Goal: Information Seeking & Learning: Learn about a topic

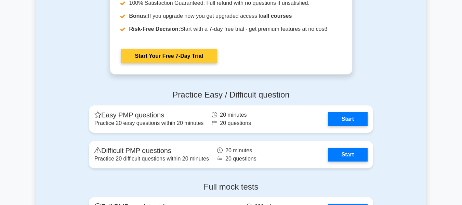
scroll to position [2255, 0]
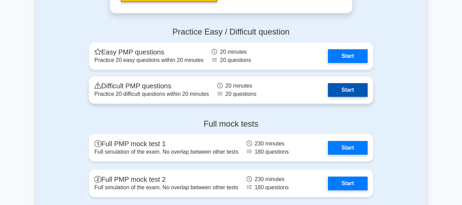
click at [346, 86] on link "Start" at bounding box center [348, 90] width 40 height 14
click at [335, 92] on link "Start" at bounding box center [348, 90] width 40 height 14
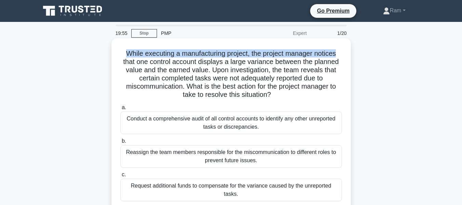
drag, startPoint x: 119, startPoint y: 51, endPoint x: 309, endPoint y: 57, distance: 189.7
click at [344, 52] on div "While executing a manufacturing project, the project manager notices that one c…" at bounding box center [231, 146] width 234 height 211
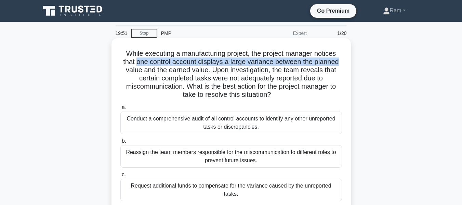
drag, startPoint x: 135, startPoint y: 63, endPoint x: 341, endPoint y: 65, distance: 205.7
click at [344, 61] on div "While executing a manufacturing project, the project manager notices that one c…" at bounding box center [231, 146] width 234 height 211
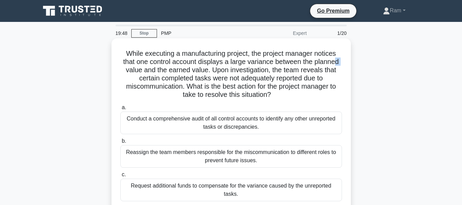
drag, startPoint x: 120, startPoint y: 70, endPoint x: 338, endPoint y: 65, distance: 217.7
click at [338, 65] on h5 "While executing a manufacturing project, the project manager notices that one c…" at bounding box center [231, 74] width 223 height 50
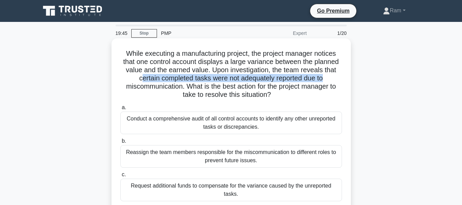
drag, startPoint x: 139, startPoint y: 81, endPoint x: 330, endPoint y: 78, distance: 190.7
click at [330, 78] on h5 "While executing a manufacturing project, the project manager notices that one c…" at bounding box center [231, 74] width 223 height 50
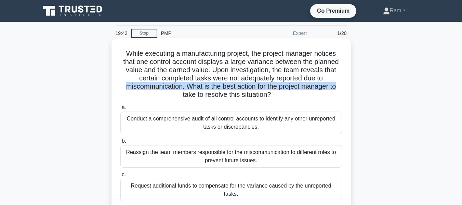
drag, startPoint x: 123, startPoint y: 88, endPoint x: 348, endPoint y: 84, distance: 224.5
click at [348, 84] on div "While executing a manufacturing project, the project manager notices that one c…" at bounding box center [231, 146] width 234 height 211
drag, startPoint x: 177, startPoint y: 93, endPoint x: 282, endPoint y: 97, distance: 105.3
click at [282, 97] on h5 "While executing a manufacturing project, the project manager notices that one c…" at bounding box center [231, 74] width 223 height 50
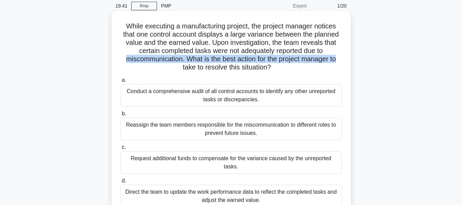
scroll to position [68, 0]
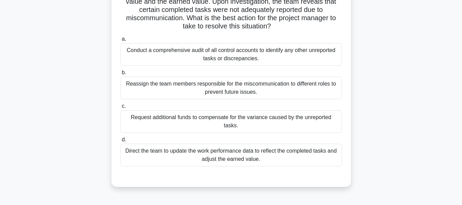
click at [227, 61] on div "Conduct a comprehensive audit of all control accounts to identify any other unr…" at bounding box center [230, 54] width 221 height 23
click at [120, 41] on input "a. Conduct a comprehensive audit of all control accounts to identify any other …" at bounding box center [120, 39] width 0 height 4
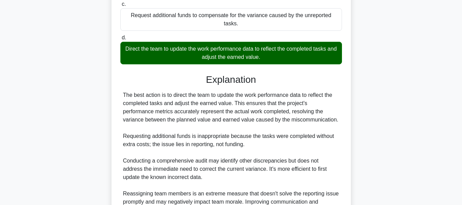
scroll to position [205, 0]
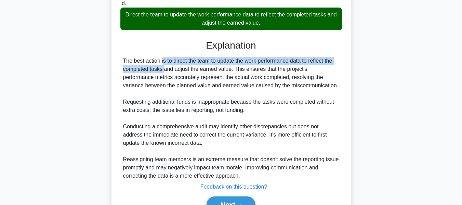
drag, startPoint x: 123, startPoint y: 51, endPoint x: 334, endPoint y: 55, distance: 210.9
click at [345, 47] on div "While executing a manufacturing project, the project manager notices that one c…" at bounding box center [231, 31] width 234 height 390
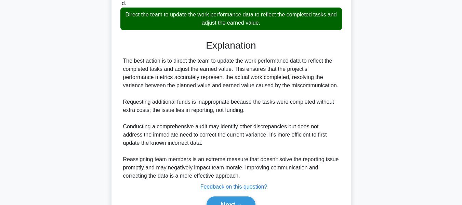
click at [140, 69] on div "The best action is to direct the team to update the work performance data to re…" at bounding box center [231, 118] width 216 height 123
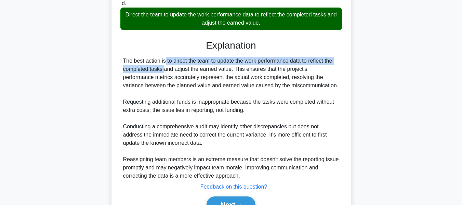
drag, startPoint x: 125, startPoint y: 52, endPoint x: 339, endPoint y: 47, distance: 214.3
click at [339, 47] on div "Explanation The best action is to direct the team to update the work performanc…" at bounding box center [230, 128] width 221 height 176
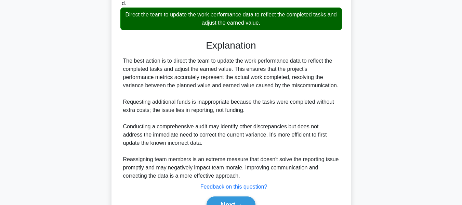
click at [218, 58] on div "The best action is to direct the team to update the work performance data to re…" at bounding box center [231, 118] width 216 height 123
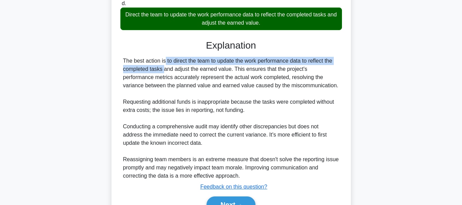
drag, startPoint x: 125, startPoint y: 50, endPoint x: 334, endPoint y: 53, distance: 208.5
click at [334, 57] on div "The best action is to direct the team to update the work performance data to re…" at bounding box center [231, 118] width 216 height 123
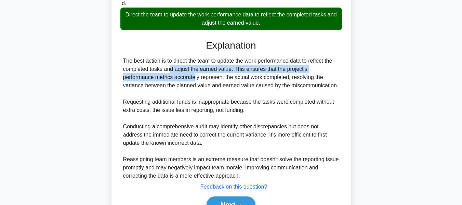
drag, startPoint x: 126, startPoint y: 61, endPoint x: 329, endPoint y: 67, distance: 202.7
click at [350, 62] on div "While executing a manufacturing project, the project manager notices that one c…" at bounding box center [230, 30] width 239 height 395
drag, startPoint x: 124, startPoint y: 69, endPoint x: 336, endPoint y: 74, distance: 211.6
click at [336, 74] on div "The best action is to direct the team to update the work performance data to re…" at bounding box center [231, 118] width 216 height 123
drag, startPoint x: 326, startPoint y: 78, endPoint x: 270, endPoint y: 79, distance: 56.7
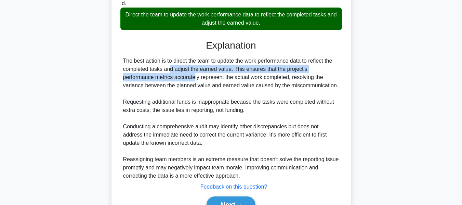
click at [326, 79] on div "The best action is to direct the team to update the work performance data to re…" at bounding box center [231, 118] width 216 height 123
click at [150, 74] on div "The best action is to direct the team to update the work performance data to re…" at bounding box center [231, 118] width 216 height 123
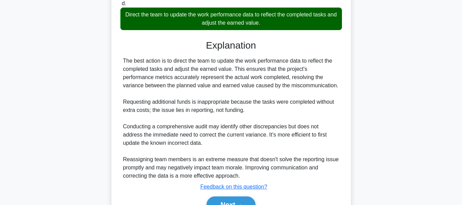
drag, startPoint x: 131, startPoint y: 75, endPoint x: 290, endPoint y: 76, distance: 159.2
click at [290, 76] on div "The best action is to direct the team to update the work performance data to re…" at bounding box center [231, 118] width 216 height 123
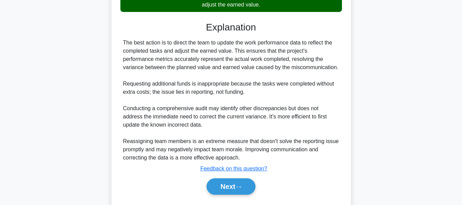
scroll to position [234, 0]
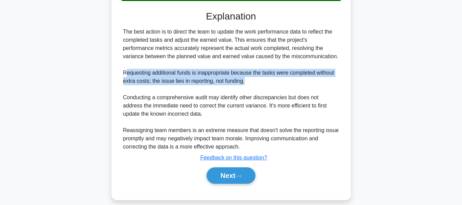
drag, startPoint x: 126, startPoint y: 62, endPoint x: 257, endPoint y: 71, distance: 130.8
click at [257, 71] on div "The best action is to direct the team to update the work performance data to re…" at bounding box center [231, 89] width 216 height 123
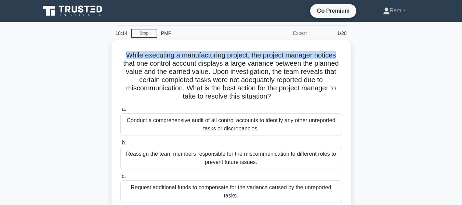
drag, startPoint x: 122, startPoint y: 52, endPoint x: 359, endPoint y: 58, distance: 236.5
click at [360, 56] on div "While executing a manufacturing project, the project manager notices that one c…" at bounding box center [231, 152] width 390 height 225
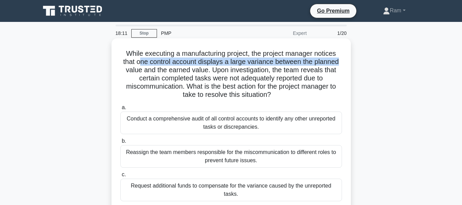
drag, startPoint x: 137, startPoint y: 62, endPoint x: 339, endPoint y: 61, distance: 201.9
click at [339, 61] on h5 "While executing a manufacturing project, the project manager notices that one c…" at bounding box center [231, 74] width 223 height 50
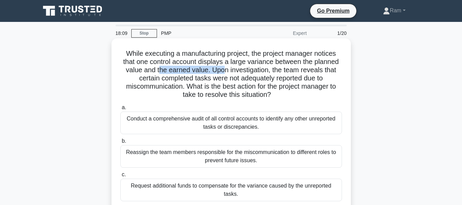
drag, startPoint x: 159, startPoint y: 71, endPoint x: 286, endPoint y: 76, distance: 127.5
click at [232, 74] on h5 "While executing a manufacturing project, the project manager notices that one c…" at bounding box center [231, 74] width 223 height 50
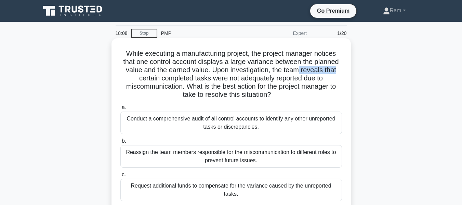
drag, startPoint x: 300, startPoint y: 72, endPoint x: 343, endPoint y: 68, distance: 43.9
click at [343, 68] on div "While executing a manufacturing project, the project manager notices that one c…" at bounding box center [231, 146] width 234 height 211
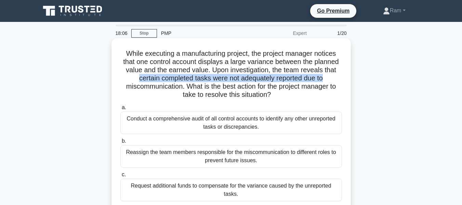
drag, startPoint x: 136, startPoint y: 78, endPoint x: 317, endPoint y: 80, distance: 181.1
click at [329, 78] on h5 "While executing a manufacturing project, the project manager notices that one c…" at bounding box center [231, 74] width 223 height 50
drag, startPoint x: 130, startPoint y: 87, endPoint x: 342, endPoint y: 94, distance: 212.0
click at [342, 94] on h5 "While executing a manufacturing project, the project manager notices that one c…" at bounding box center [231, 74] width 223 height 50
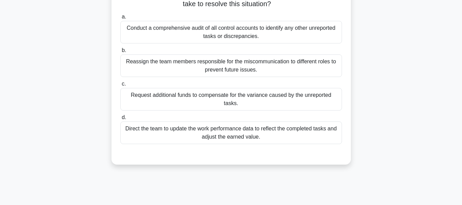
scroll to position [103, 0]
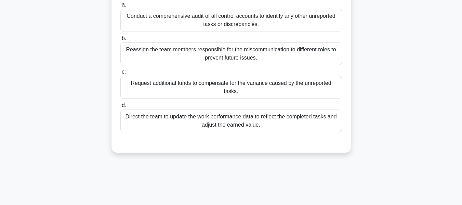
click at [257, 113] on div "Direct the team to update the work performance data to reflect the completed ta…" at bounding box center [230, 120] width 221 height 23
click at [120, 108] on input "d. Direct the team to update the work performance data to reflect the completed…" at bounding box center [120, 105] width 0 height 4
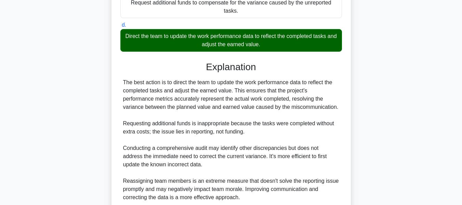
scroll to position [233, 0]
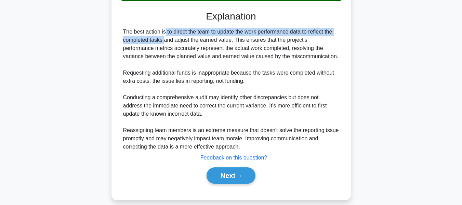
drag, startPoint x: 127, startPoint y: 22, endPoint x: 292, endPoint y: 33, distance: 165.7
click at [350, 23] on div "While executing a manufacturing project, the project manager notices that one c…" at bounding box center [230, 2] width 239 height 395
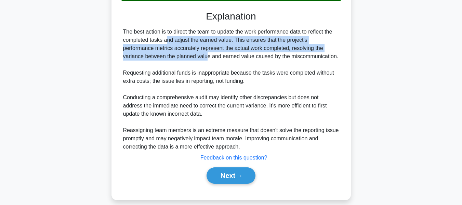
drag, startPoint x: 124, startPoint y: 32, endPoint x: 344, endPoint y: 37, distance: 220.8
click at [344, 37] on div "While executing a manufacturing project, the project manager notices that one c…" at bounding box center [231, 2] width 234 height 389
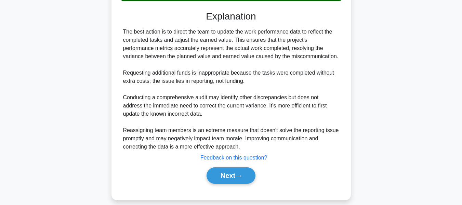
click at [186, 57] on div "The best action is to direct the team to update the work performance data to re…" at bounding box center [231, 89] width 216 height 123
drag, startPoint x: 244, startPoint y: 24, endPoint x: 302, endPoint y: 23, distance: 58.1
click at [302, 28] on div "The best action is to direct the team to update the work performance data to re…" at bounding box center [231, 89] width 216 height 123
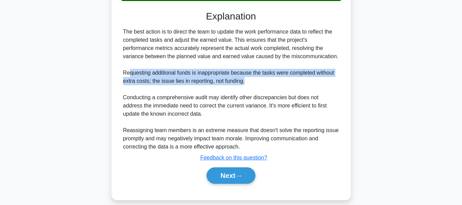
drag, startPoint x: 130, startPoint y: 61, endPoint x: 268, endPoint y: 74, distance: 139.3
click at [268, 74] on div "The best action is to direct the team to update the work performance data to re…" at bounding box center [231, 89] width 216 height 123
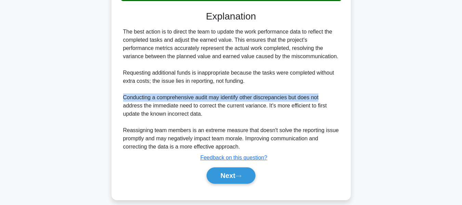
drag, startPoint x: 121, startPoint y: 90, endPoint x: 324, endPoint y: 93, distance: 202.7
click at [324, 93] on div "The best action is to direct the team to update the work performance data to re…" at bounding box center [230, 89] width 221 height 123
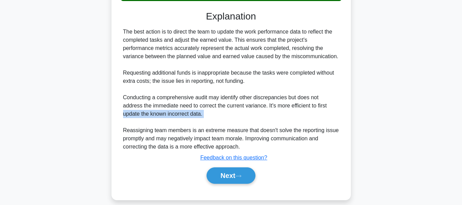
drag, startPoint x: 122, startPoint y: 103, endPoint x: 266, endPoint y: 113, distance: 143.9
click at [266, 113] on div "The best action is to direct the team to update the work performance data to re…" at bounding box center [230, 89] width 221 height 123
click at [254, 110] on div "The best action is to direct the team to update the work performance data to re…" at bounding box center [231, 89] width 216 height 123
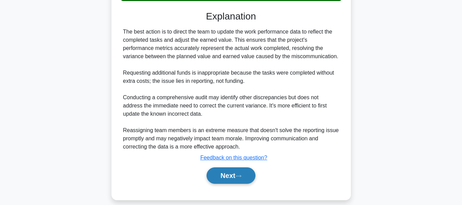
click at [220, 170] on button "Next" at bounding box center [230, 175] width 49 height 16
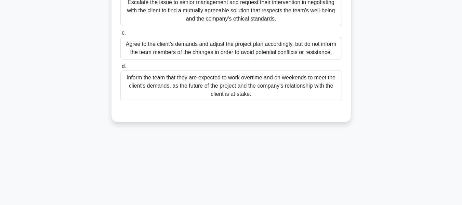
scroll to position [0, 0]
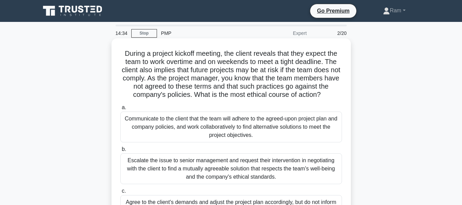
click at [124, 54] on h5 "During a project kickoff meeting, the client reveals that they expect the team …" at bounding box center [231, 74] width 223 height 50
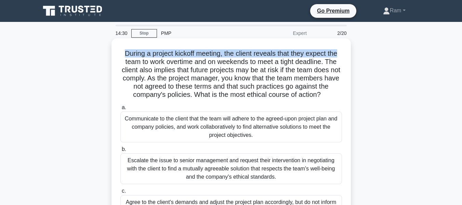
drag, startPoint x: 122, startPoint y: 53, endPoint x: 339, endPoint y: 90, distance: 220.8
click at [344, 52] on div "During a project kickoff meeting, the client reveals that they expect the team …" at bounding box center [231, 159] width 234 height 236
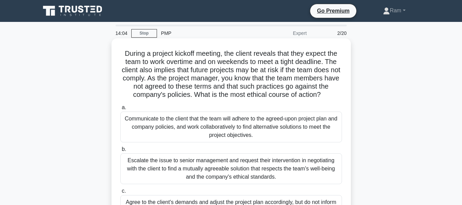
click at [148, 63] on h5 "During a project kickoff meeting, the client reveals that they expect the team …" at bounding box center [231, 74] width 223 height 50
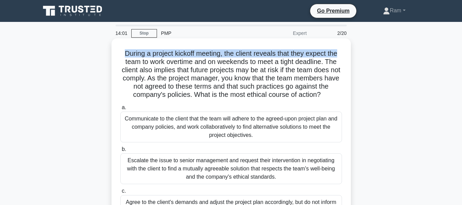
drag, startPoint x: 120, startPoint y: 52, endPoint x: 348, endPoint y: 49, distance: 227.6
click at [348, 49] on div "During a project kickoff meeting, the client reveals that they expect the team …" at bounding box center [230, 158] width 239 height 241
click at [226, 49] on h5 "During a project kickoff meeting, the client reveals that they expect the team …" at bounding box center [231, 74] width 223 height 50
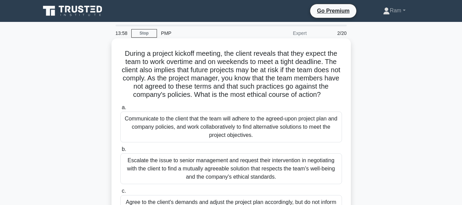
click at [139, 59] on h5 "During a project kickoff meeting, the client reveals that they expect the team …" at bounding box center [231, 74] width 223 height 50
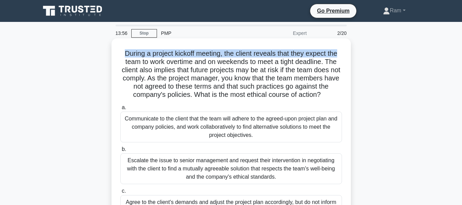
drag, startPoint x: 121, startPoint y: 53, endPoint x: 342, endPoint y: 47, distance: 221.8
click at [342, 47] on div "During a project kickoff meeting, the client reveals that they expect the team …" at bounding box center [231, 159] width 234 height 236
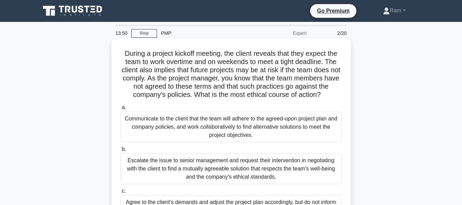
click at [137, 73] on h5 "During a project kickoff meeting, the client reveals that they expect the team …" at bounding box center [231, 74] width 223 height 50
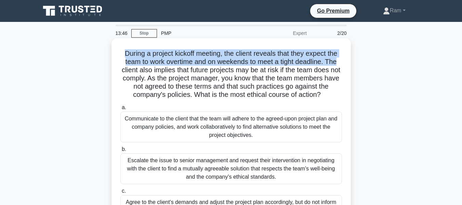
drag, startPoint x: 121, startPoint y: 53, endPoint x: 347, endPoint y: 58, distance: 225.6
click at [347, 58] on div "During a project kickoff meeting, the client reveals that they expect the team …" at bounding box center [231, 159] width 234 height 236
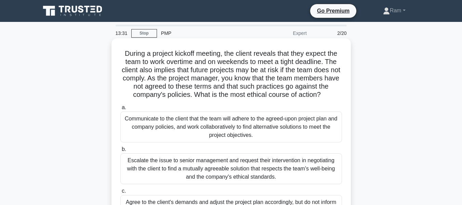
click at [137, 75] on h5 "During a project kickoff meeting, the client reveals that they expect the team …" at bounding box center [231, 74] width 223 height 50
drag, startPoint x: 119, startPoint y: 53, endPoint x: 222, endPoint y: 52, distance: 103.2
click at [222, 52] on div "During a project kickoff meeting, the client reveals that they expect the team …" at bounding box center [231, 159] width 234 height 236
click at [160, 61] on h5 "During a project kickoff meeting, the client reveals that they expect the team …" at bounding box center [231, 74] width 223 height 50
drag, startPoint x: 122, startPoint y: 53, endPoint x: 222, endPoint y: 52, distance: 99.5
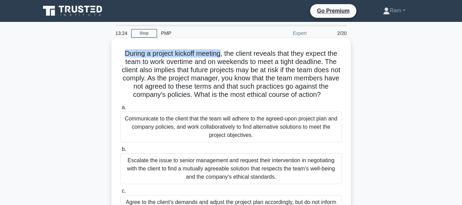
click at [222, 52] on h5 "During a project kickoff meeting, the client reveals that they expect the team …" at bounding box center [231, 74] width 223 height 50
click at [137, 66] on h5 "During a project kickoff meeting, the client reveals that they expect the team …" at bounding box center [231, 74] width 223 height 50
drag, startPoint x: 121, startPoint y: 54, endPoint x: 221, endPoint y: 49, distance: 100.3
click at [221, 49] on h5 "During a project kickoff meeting, the client reveals that they expect the team …" at bounding box center [231, 74] width 223 height 50
